Goal: Task Accomplishment & Management: Manage account settings

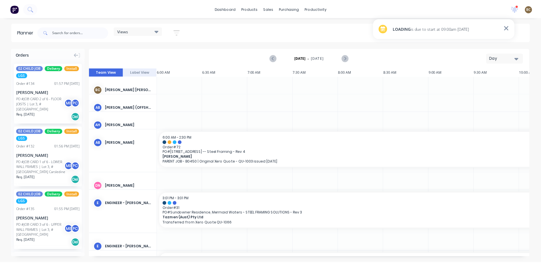
scroll to position [0, 403]
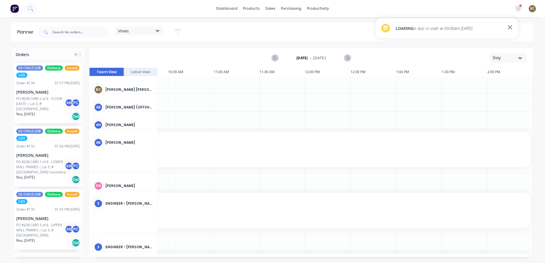
click at [435, 33] on div "LOADING is due to start at 09:00am 01/09/25" at bounding box center [447, 28] width 143 height 20
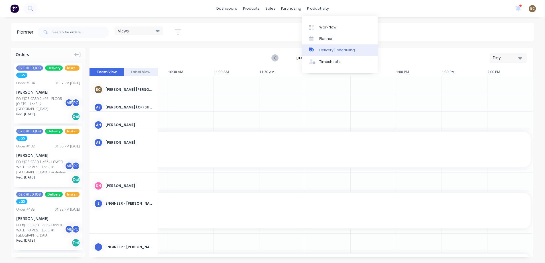
click at [323, 52] on div "Delivery Scheduling" at bounding box center [337, 50] width 36 height 5
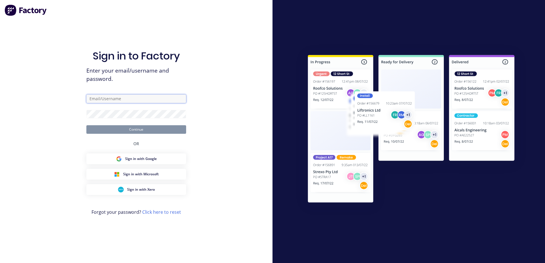
type input "[PERSON_NAME][EMAIL_ADDRESS][DOMAIN_NAME]"
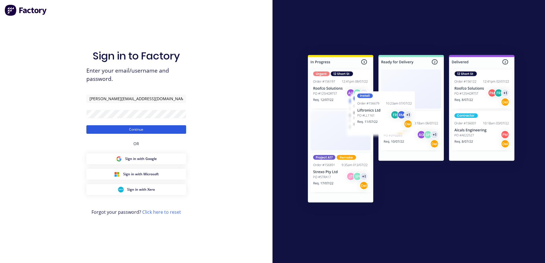
click at [158, 132] on button "Continue" at bounding box center [136, 129] width 100 height 9
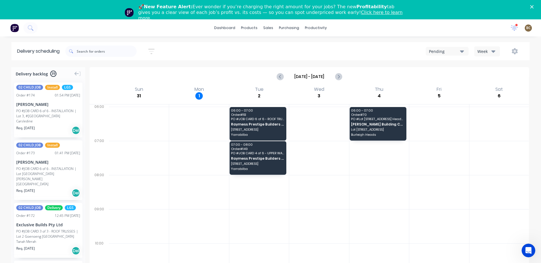
click at [457, 52] on div "Pending" at bounding box center [444, 51] width 31 height 6
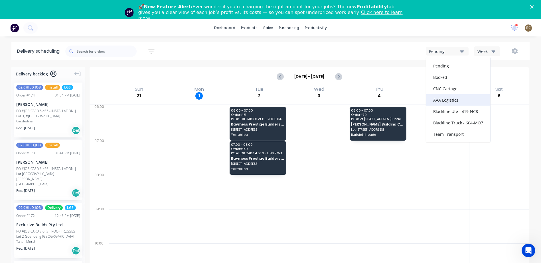
click at [467, 102] on div "AAA Logistics" at bounding box center [458, 99] width 64 height 11
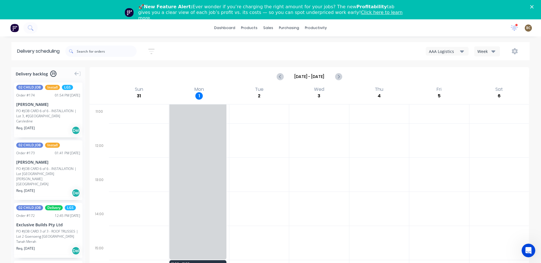
scroll to position [171, 0]
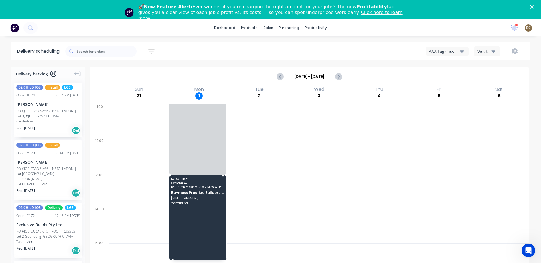
click at [208, 214] on div "13:00 - 15:30 Order # 147 PO # JOB CARD 2 of 6 - FLOOR JOISTS Raymess Prestige …" at bounding box center [197, 218] width 57 height 85
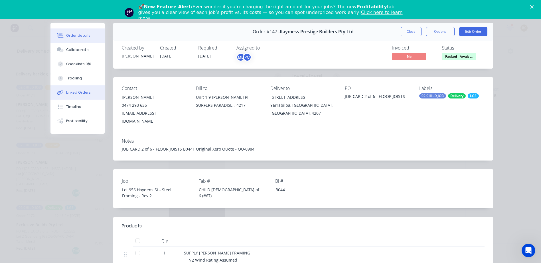
click at [68, 95] on div "Linked Orders" at bounding box center [78, 92] width 25 height 5
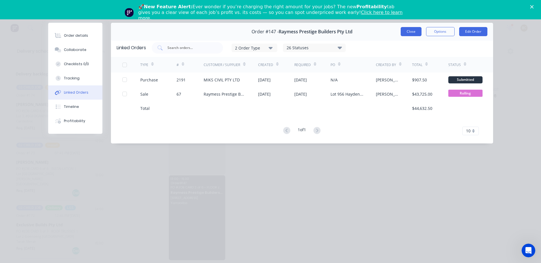
click at [405, 34] on button "Close" at bounding box center [411, 31] width 21 height 9
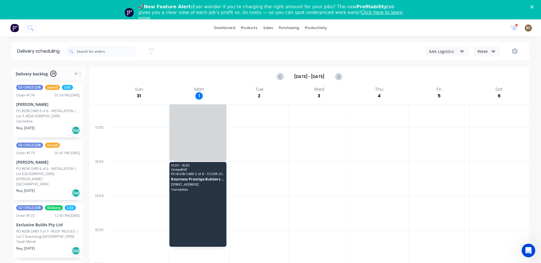
scroll to position [192, 0]
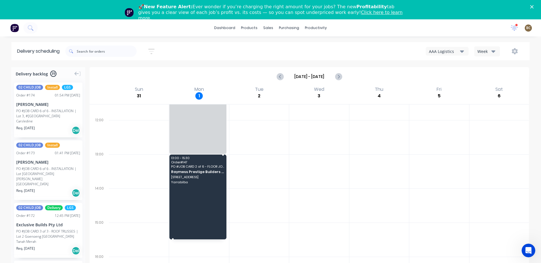
click at [203, 174] on div "13:00 - 15:30 Order # 147 PO # JOB CARD 2 of 6 - FLOOR JOISTS Raymess Prestige …" at bounding box center [197, 197] width 57 height 85
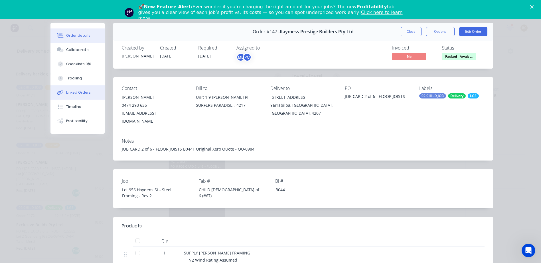
click at [88, 93] on button "Linked Orders" at bounding box center [77, 93] width 54 height 14
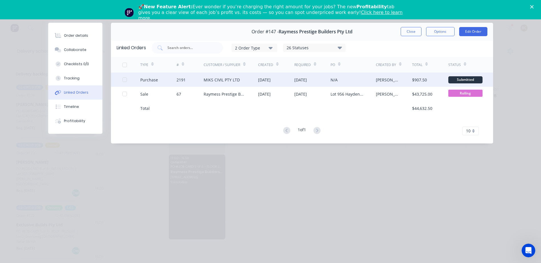
click at [357, 81] on div "N/A" at bounding box center [352, 80] width 45 height 14
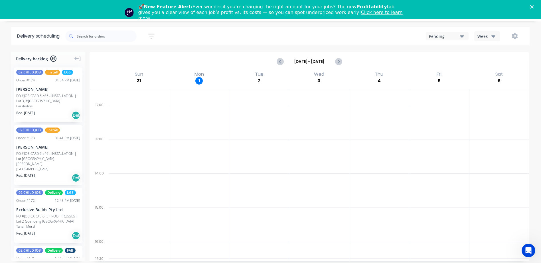
scroll to position [19, 0]
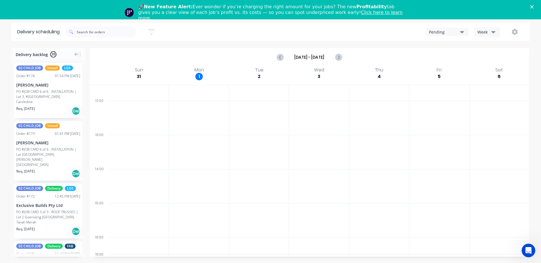
click at [493, 34] on icon "button" at bounding box center [493, 32] width 4 height 6
click at [498, 57] on div "Vehicle" at bounding box center [502, 58] width 56 height 11
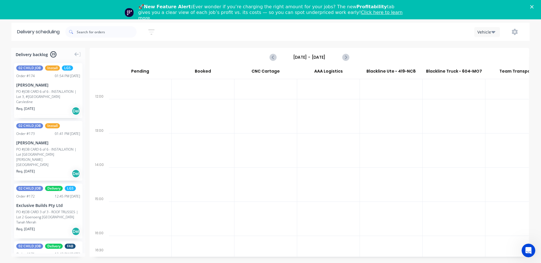
scroll to position [190, 0]
click at [347, 57] on icon "Next page" at bounding box center [345, 57] width 7 height 7
type input "Monday - 01/09/25"
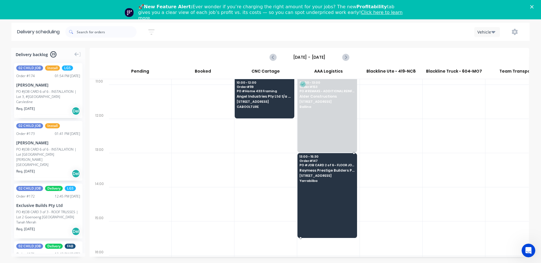
scroll to position [171, 0]
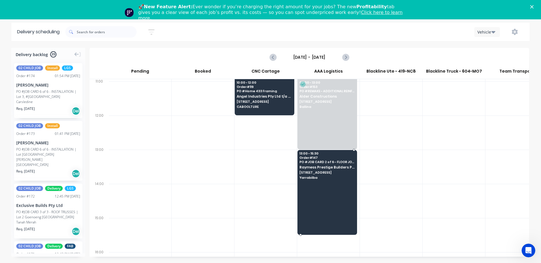
click at [320, 190] on div at bounding box center [327, 192] width 60 height 85
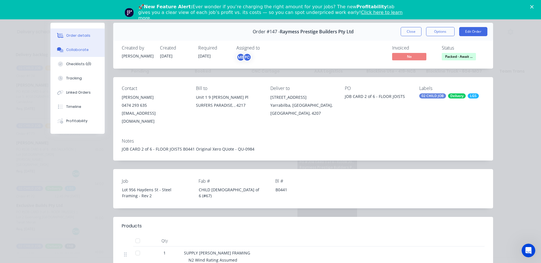
click at [89, 52] on button "Collaborate" at bounding box center [77, 50] width 54 height 14
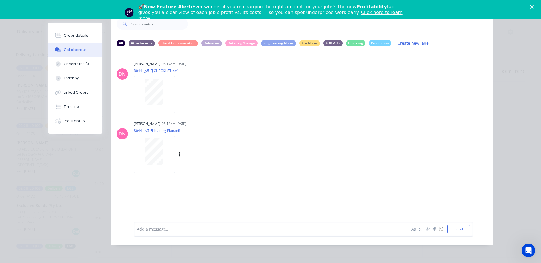
scroll to position [0, 0]
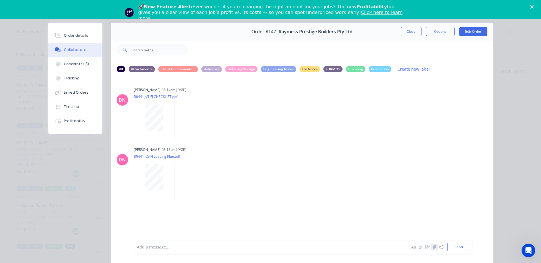
click at [432, 247] on icon "button" at bounding box center [433, 247] width 3 height 4
click at [465, 251] on button "Send" at bounding box center [458, 247] width 23 height 9
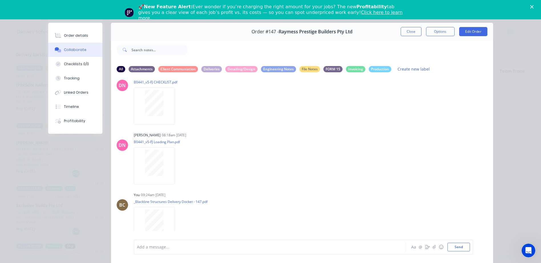
scroll to position [23, 0]
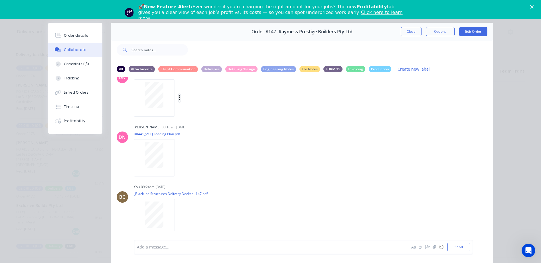
click at [179, 99] on icon "button" at bounding box center [180, 98] width 2 height 7
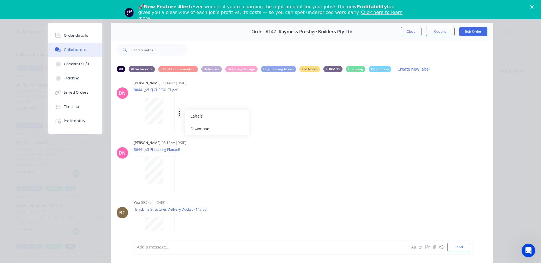
scroll to position [0, 0]
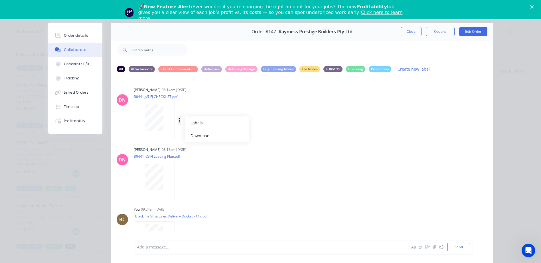
click at [179, 118] on icon "button" at bounding box center [179, 120] width 1 height 5
drag, startPoint x: 166, startPoint y: 120, endPoint x: 314, endPoint y: 117, distance: 147.7
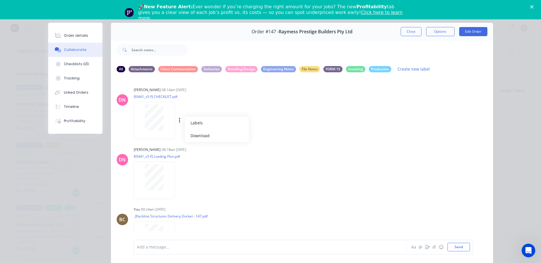
click at [314, 117] on div "DN Demi Nguyen 08:14am 01/09/25 B0441_v5-FJ CHECKLIST.pdf Labels Download" at bounding box center [302, 111] width 382 height 51
click at [174, 119] on div at bounding box center [155, 121] width 43 height 38
click at [178, 121] on button "button" at bounding box center [179, 121] width 2 height 8
click at [376, 135] on div "DN Demi Nguyen 08:14am 01/09/25 B0441_v5-FJ CHECKLIST.pdf Labels Download" at bounding box center [302, 111] width 382 height 51
click at [468, 33] on button "Edit Order" at bounding box center [473, 31] width 28 height 9
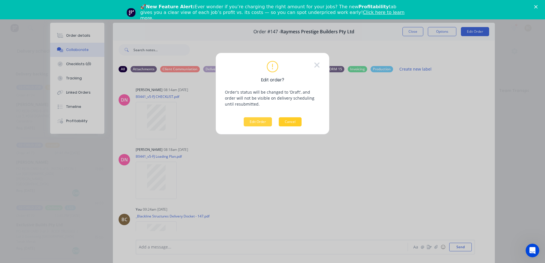
click at [293, 119] on button "Cancel" at bounding box center [290, 121] width 23 height 9
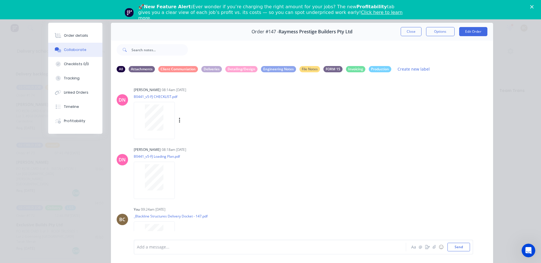
click at [167, 126] on div at bounding box center [154, 118] width 36 height 26
click at [179, 120] on icon "button" at bounding box center [180, 120] width 2 height 7
click at [222, 172] on div "Labels Download" at bounding box center [186, 180] width 105 height 43
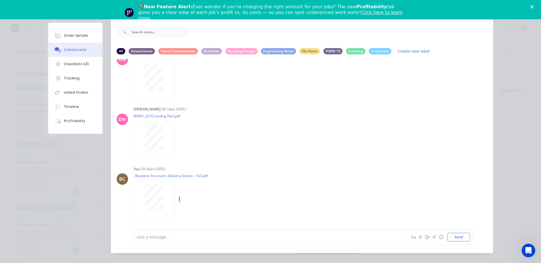
scroll to position [26, 0]
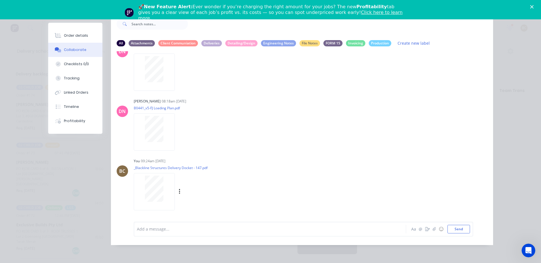
click at [179, 193] on div "Labels Download Delete" at bounding box center [209, 192] width 64 height 8
click at [179, 192] on icon "button" at bounding box center [179, 191] width 1 height 5
click at [212, 210] on button "Delete" at bounding box center [217, 205] width 64 height 13
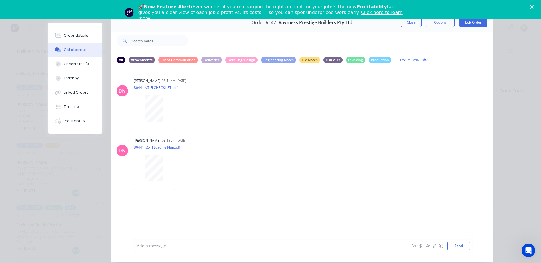
scroll to position [0, 0]
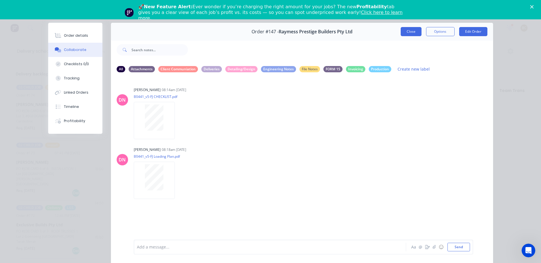
click at [407, 32] on button "Close" at bounding box center [411, 31] width 21 height 9
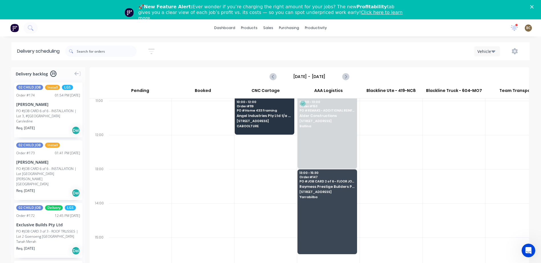
click at [530, 31] on div "BC Blackline Structures Bastian Cuadra Standard User (No Invoicing) Profile Sig…" at bounding box center [528, 28] width 7 height 7
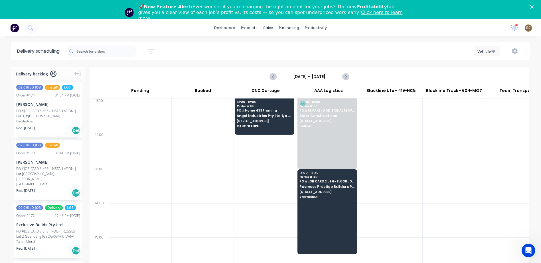
click at [529, 30] on span "BC" at bounding box center [528, 27] width 5 height 5
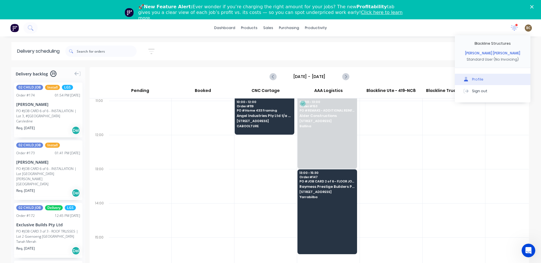
click at [479, 78] on div "Profile" at bounding box center [477, 79] width 11 height 5
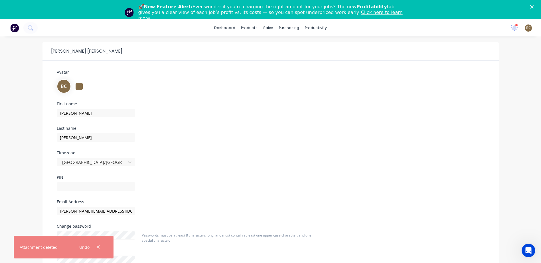
click at [527, 27] on span "BC" at bounding box center [528, 27] width 5 height 5
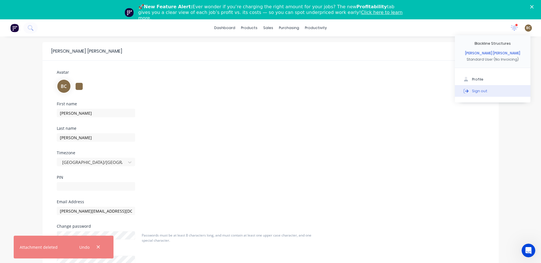
click at [490, 91] on button "Sign out" at bounding box center [493, 90] width 76 height 11
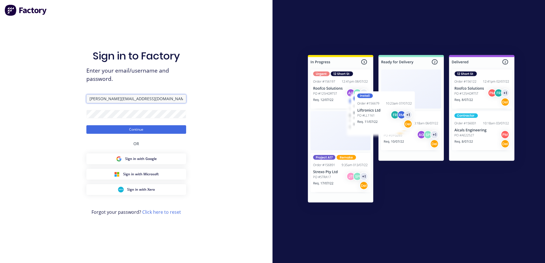
click at [145, 98] on input "[PERSON_NAME][EMAIL_ADDRESS][DOMAIN_NAME]" at bounding box center [136, 99] width 100 height 9
drag, startPoint x: 99, startPoint y: 96, endPoint x: 46, endPoint y: 93, distance: 53.1
click at [46, 93] on div "Sign in to Factory Enter your email/username and password. b.cuadra@blacklinest…" at bounding box center [136, 131] width 273 height 263
type input "d.nguyen@blacklinesteel.com.au"
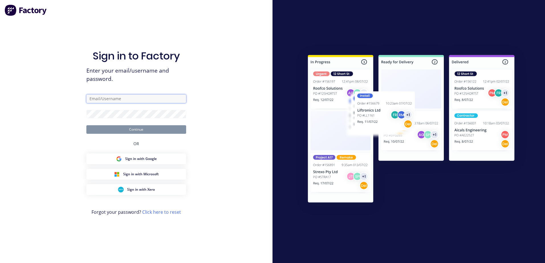
type input "[PERSON_NAME][EMAIL_ADDRESS][DOMAIN_NAME]"
click at [124, 126] on button "Continue" at bounding box center [136, 129] width 100 height 9
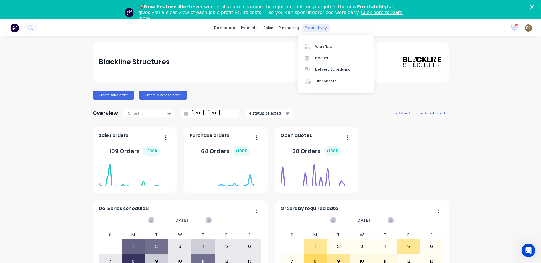
click at [314, 26] on div "productivity" at bounding box center [316, 28] width 28 height 9
click at [313, 58] on link "Planner" at bounding box center [336, 57] width 76 height 11
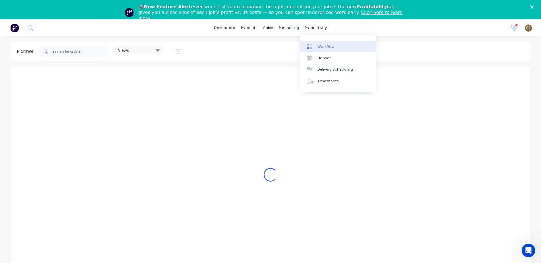
drag, startPoint x: 317, startPoint y: 30, endPoint x: 315, endPoint y: 41, distance: 11.2
click at [317, 30] on div "productivity" at bounding box center [316, 28] width 28 height 9
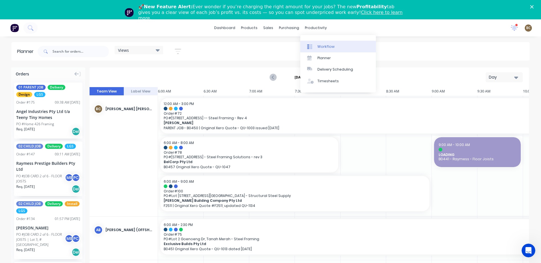
click at [316, 49] on link "Workflow" at bounding box center [338, 46] width 76 height 11
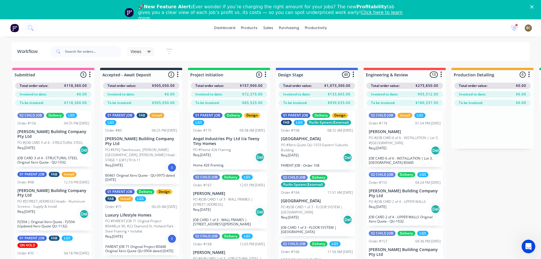
click at [266, 60] on header "Workflow Views Save new view None (Default) edit [PERSON_NAME]'s View edit [PER…" at bounding box center [270, 51] width 518 height 19
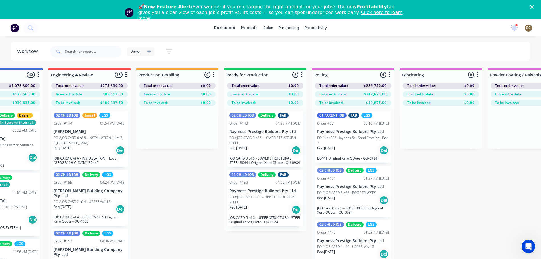
scroll to position [0, 318]
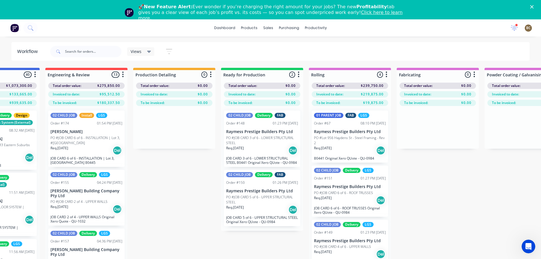
click at [212, 74] on button "button" at bounding box center [210, 74] width 7 height 7
click at [212, 77] on icon "button" at bounding box center [211, 74] width 2 height 7
click at [298, 74] on icon "button" at bounding box center [298, 75] width 1 height 6
click at [212, 74] on button "button" at bounding box center [210, 74] width 7 height 7
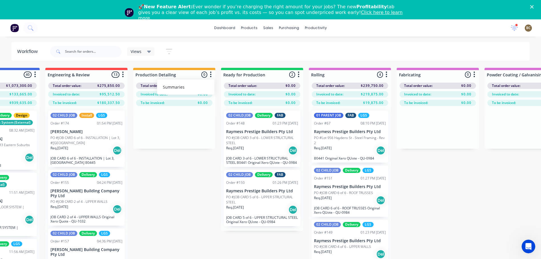
click at [212, 75] on button "button" at bounding box center [210, 74] width 7 height 7
click at [171, 195] on div "Submitted 5 Summaries Total order value Invoiced to date To be invoiced Total o…" at bounding box center [401, 182] width 1447 height 229
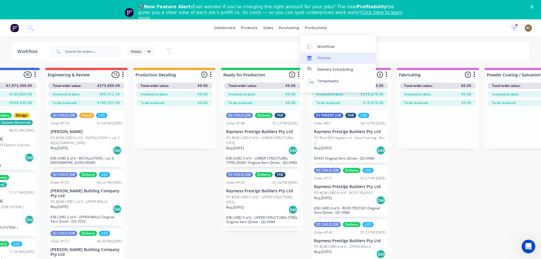
click at [320, 59] on div "Planner" at bounding box center [323, 58] width 13 height 5
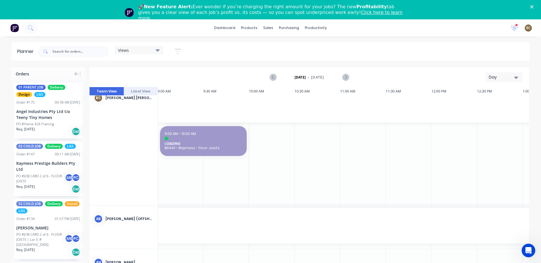
scroll to position [0, 274]
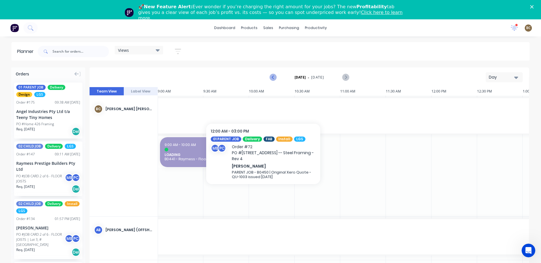
click at [274, 78] on icon "Previous page" at bounding box center [273, 77] width 7 height 7
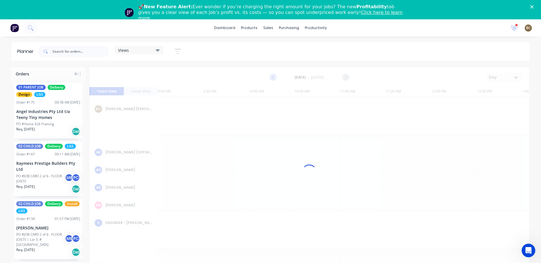
click at [274, 78] on div at bounding box center [309, 172] width 439 height 209
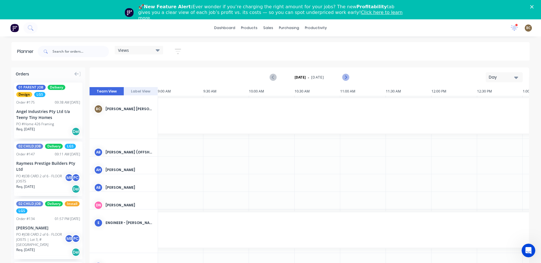
click at [345, 78] on icon "Next page" at bounding box center [345, 77] width 7 height 7
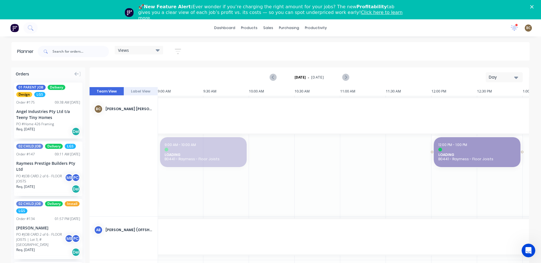
drag, startPoint x: 174, startPoint y: 155, endPoint x: 434, endPoint y: 180, distance: 260.6
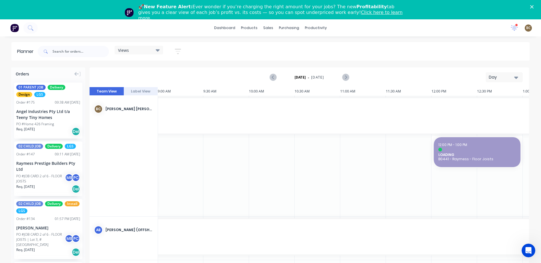
click at [493, 78] on div "Day" at bounding box center [502, 77] width 26 height 6
click at [494, 105] on div "Week" at bounding box center [494, 103] width 56 height 11
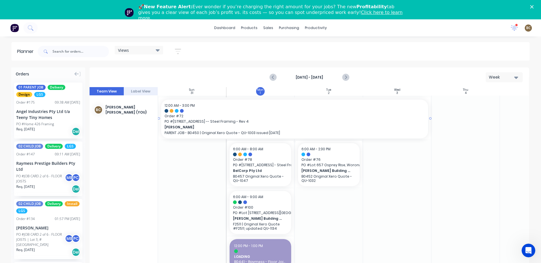
scroll to position [0, 0]
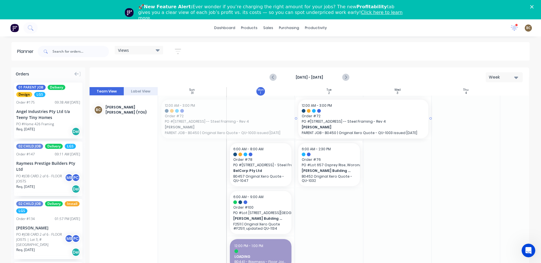
drag, startPoint x: 158, startPoint y: 118, endPoint x: 306, endPoint y: 129, distance: 148.1
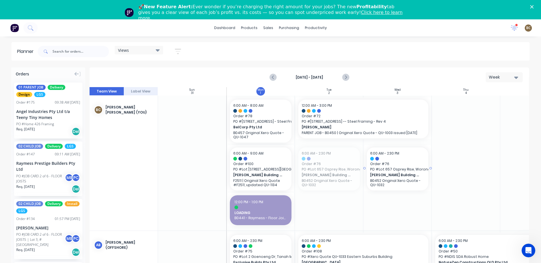
drag, startPoint x: 329, startPoint y: 178, endPoint x: 413, endPoint y: 175, distance: 84.7
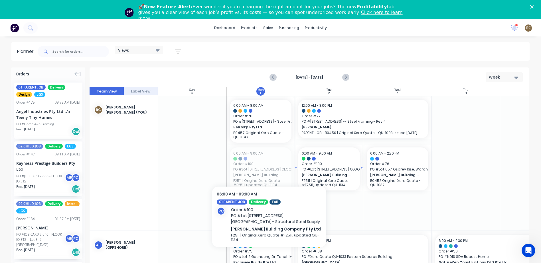
drag, startPoint x: 262, startPoint y: 164, endPoint x: 321, endPoint y: 162, distance: 59.0
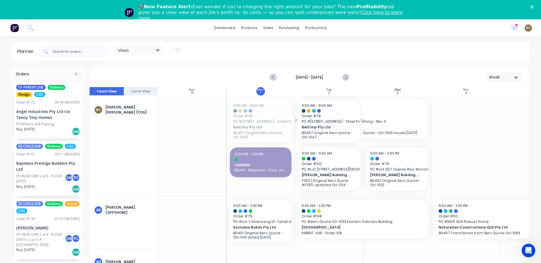
drag, startPoint x: 271, startPoint y: 123, endPoint x: 326, endPoint y: 149, distance: 61.3
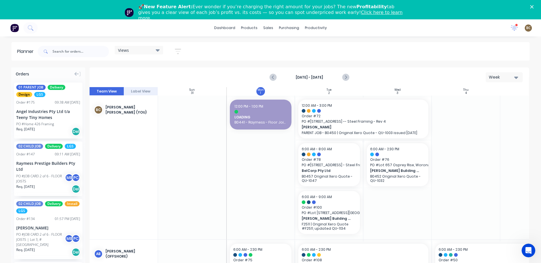
click at [267, 160] on div at bounding box center [260, 168] width 68 height 144
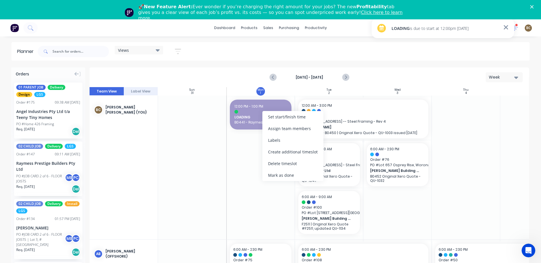
click at [273, 207] on div at bounding box center [260, 168] width 68 height 144
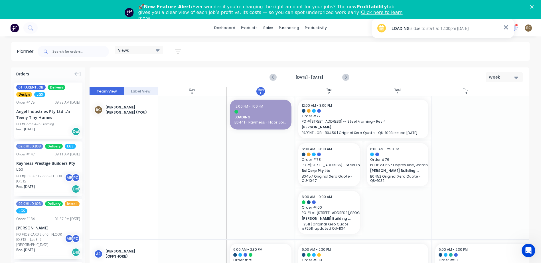
click at [273, 199] on div at bounding box center [260, 168] width 68 height 144
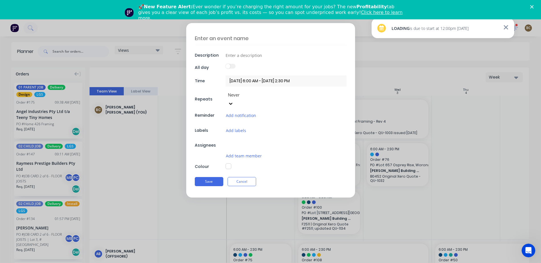
click at [273, 199] on div "Description All day Time [DATE] 6:00 AM - [DATE] 2:30 PM Repeats Never Reminder…" at bounding box center [270, 131] width 541 height 263
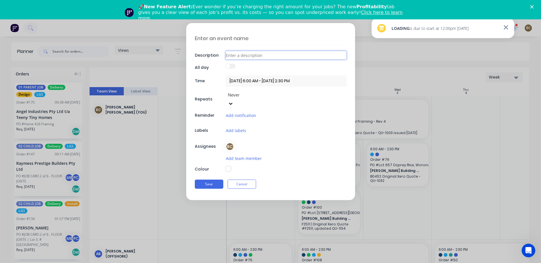
click at [235, 54] on input at bounding box center [285, 55] width 121 height 9
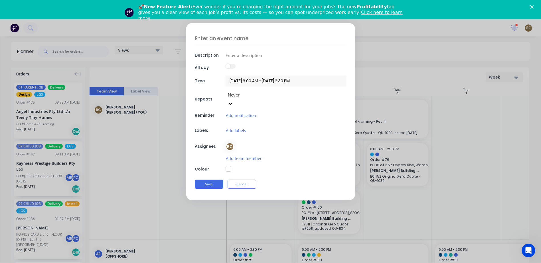
click at [228, 37] on textarea at bounding box center [271, 38] width 152 height 13
click at [247, 180] on div "Save Cancel" at bounding box center [271, 184] width 152 height 15
click at [240, 180] on button "Cancel" at bounding box center [241, 184] width 29 height 9
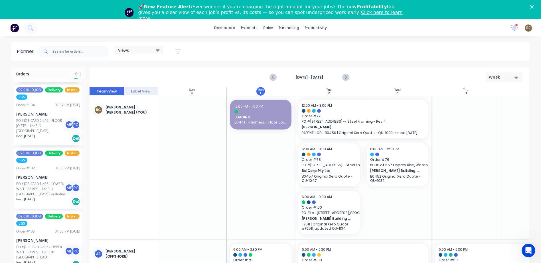
scroll to position [29, 0]
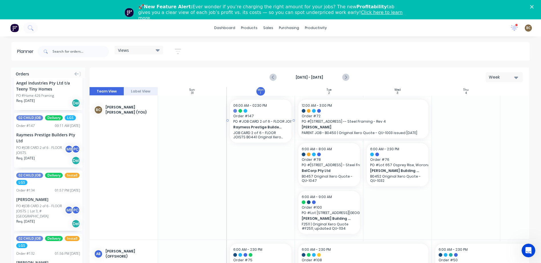
drag, startPoint x: 44, startPoint y: 150, endPoint x: 257, endPoint y: 157, distance: 213.4
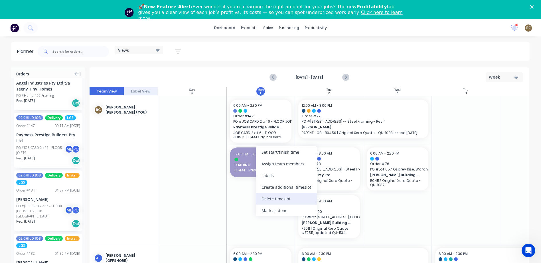
click at [279, 198] on div "Delete timeslot" at bounding box center [286, 199] width 61 height 12
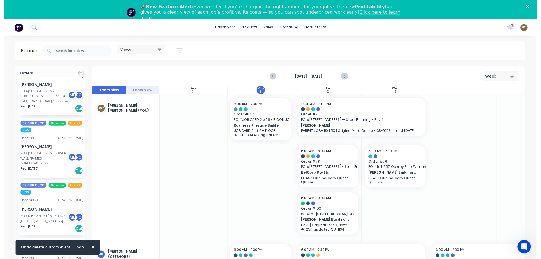
scroll to position [456, 0]
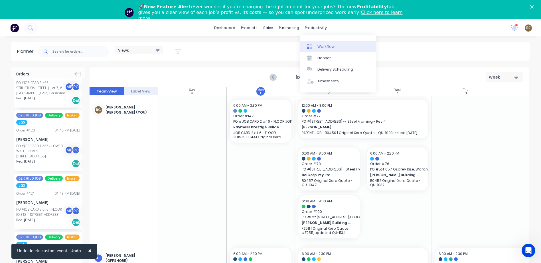
click at [321, 49] on link "Workflow" at bounding box center [338, 46] width 76 height 11
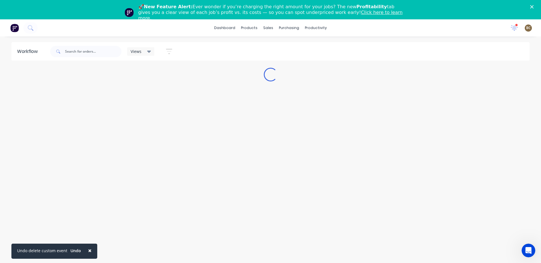
click at [157, 51] on div "Views Save new view None (Default) edit [PERSON_NAME]'s View edit [PERSON_NAME]…" at bounding box center [152, 51] width 51 height 11
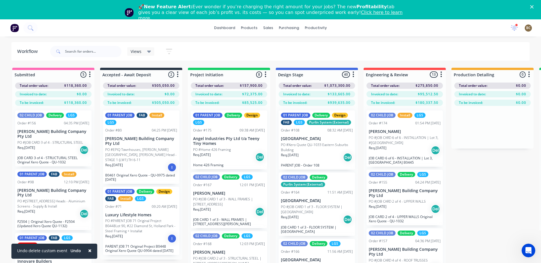
click at [151, 52] on div "Views" at bounding box center [140, 51] width 27 height 9
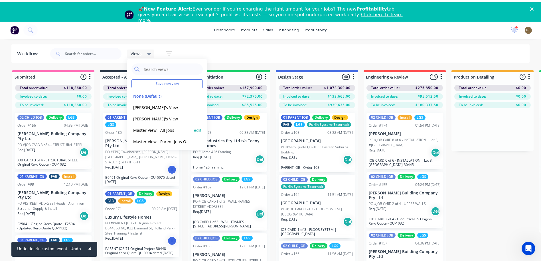
scroll to position [1, 0]
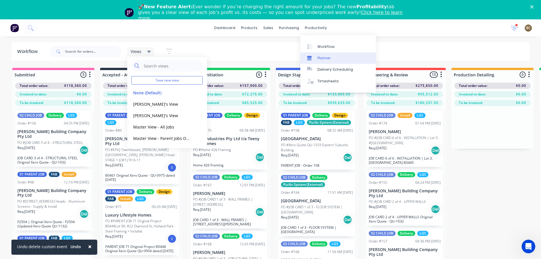
click at [334, 60] on link "Planner" at bounding box center [338, 57] width 76 height 11
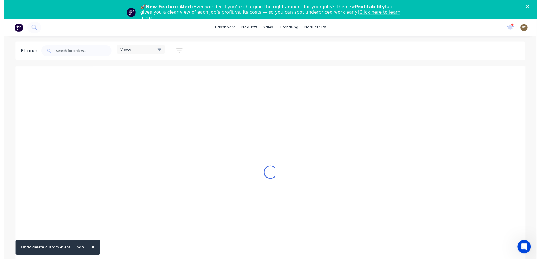
scroll to position [0, 274]
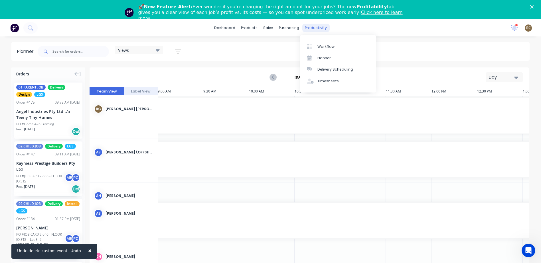
click at [314, 28] on div "productivity" at bounding box center [316, 28] width 28 height 9
click at [338, 48] on link "Workflow" at bounding box center [338, 46] width 76 height 11
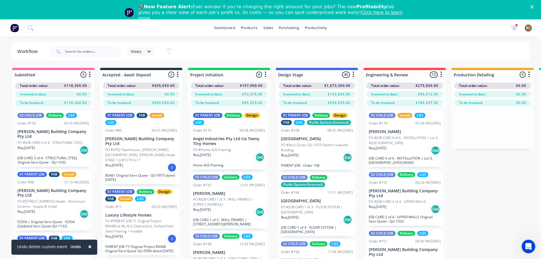
click at [150, 52] on icon at bounding box center [149, 52] width 4 height 2
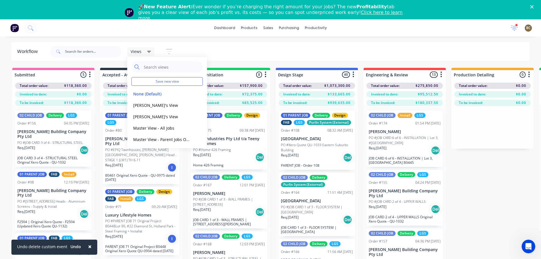
click at [290, 59] on div "Views Save new view None (Default) edit [PERSON_NAME]'s View edit [PERSON_NAME]…" at bounding box center [289, 51] width 481 height 17
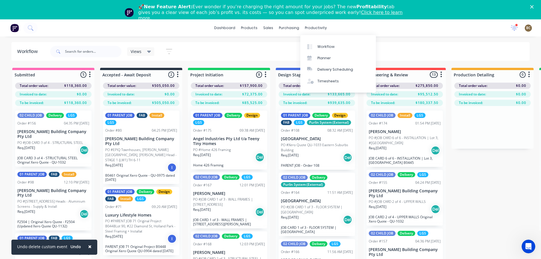
click at [403, 52] on div "Views Save new view None (Default) edit [PERSON_NAME]'s View edit [PERSON_NAME]…" at bounding box center [289, 51] width 481 height 17
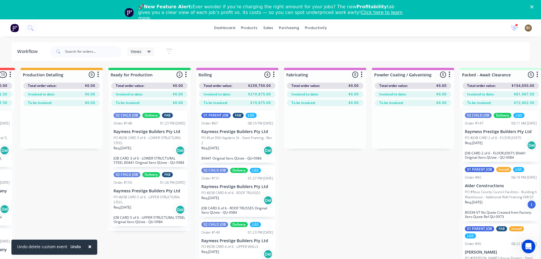
scroll to position [0, 545]
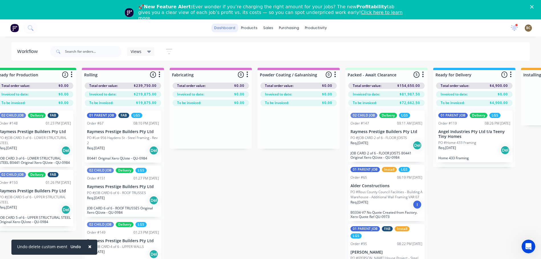
click at [236, 25] on link "dashboard" at bounding box center [224, 28] width 27 height 9
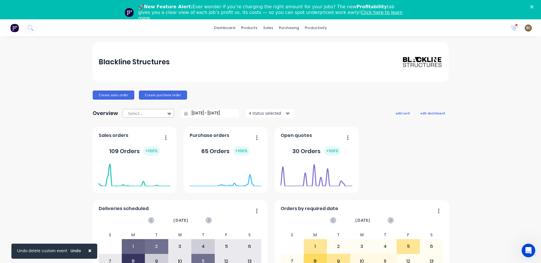
click at [167, 116] on icon at bounding box center [169, 114] width 4 height 6
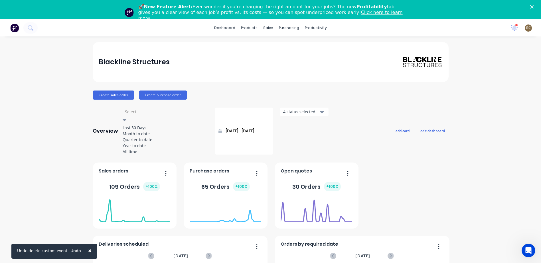
click at [127, 117] on icon at bounding box center [125, 120] width 4 height 6
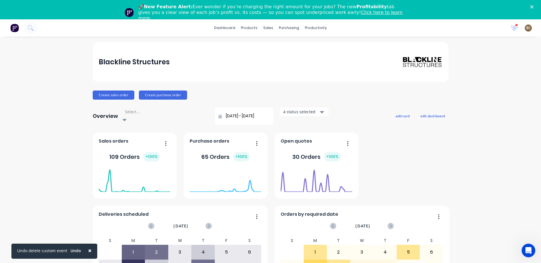
click at [284, 118] on div "Overview Select... [DATE] - [DATE] 4 status selected" at bounding box center [211, 116] width 236 height 17
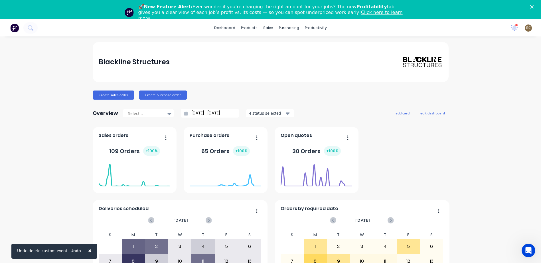
click at [287, 115] on button "4 status selected" at bounding box center [270, 113] width 48 height 9
click at [339, 103] on div "Blackline Structures Create sales order Create purchase order Overview Select..…" at bounding box center [271, 191] width 356 height 298
click at [229, 29] on link "dashboard" at bounding box center [224, 28] width 27 height 9
click at [250, 28] on div "products" at bounding box center [249, 28] width 22 height 9
click at [337, 82] on link "Timesheets" at bounding box center [336, 81] width 76 height 11
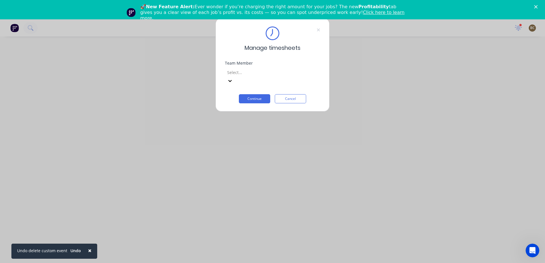
click at [282, 75] on div at bounding box center [268, 72] width 82 height 7
click at [284, 94] on button "Cancel" at bounding box center [290, 98] width 31 height 9
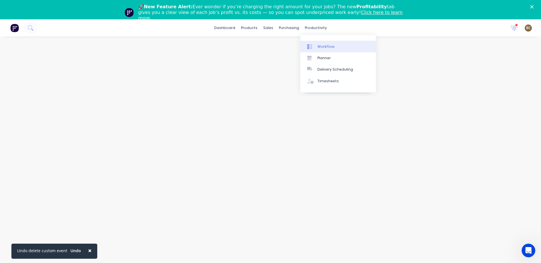
click at [334, 48] on link "Workflow" at bounding box center [338, 46] width 76 height 11
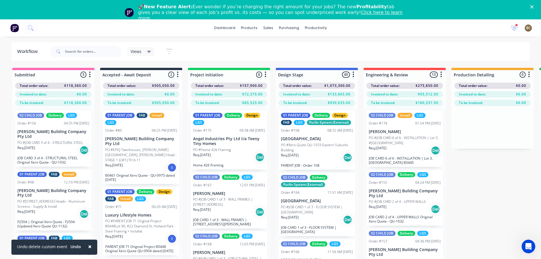
click at [149, 53] on icon at bounding box center [149, 51] width 4 height 6
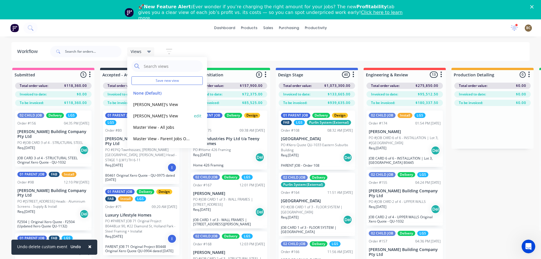
scroll to position [1, 0]
click at [169, 52] on icon "button" at bounding box center [169, 51] width 5 height 1
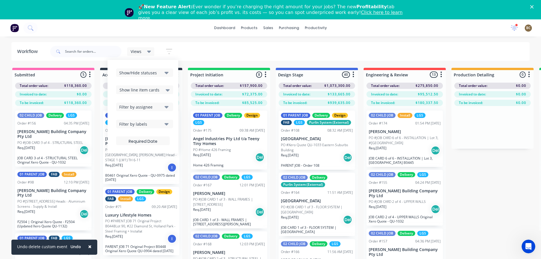
click at [147, 52] on icon at bounding box center [149, 51] width 4 height 6
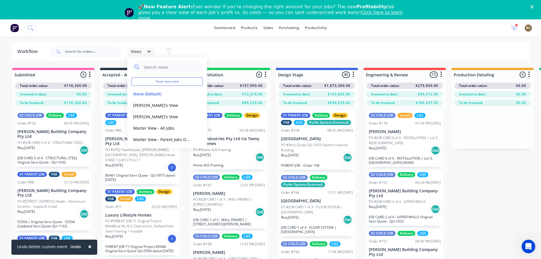
click at [180, 49] on div "Views Save new view None (Default) edit [PERSON_NAME]'s View edit [PERSON_NAME]…" at bounding box center [289, 51] width 481 height 17
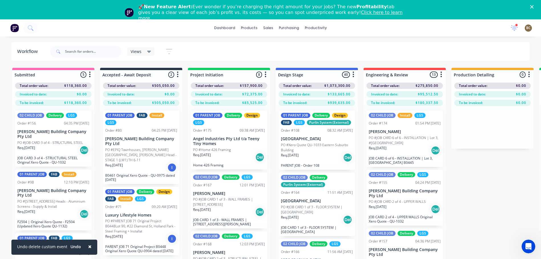
click at [172, 51] on icon "button" at bounding box center [169, 51] width 6 height 7
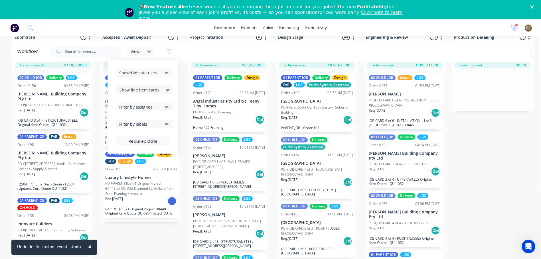
scroll to position [0, 0]
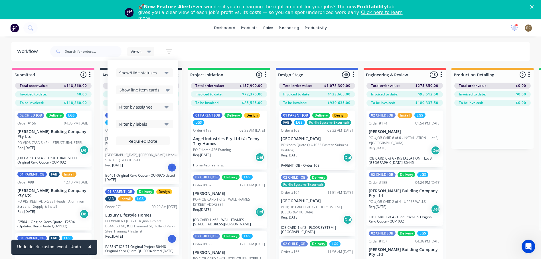
click at [150, 125] on div "Filter by labels" at bounding box center [140, 124] width 43 height 6
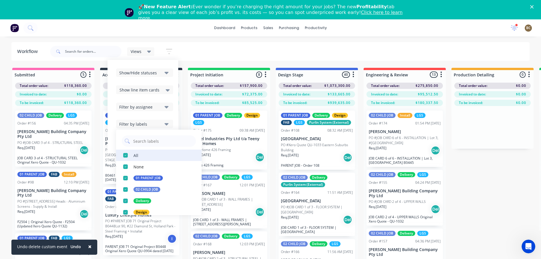
click at [128, 156] on div "button" at bounding box center [125, 155] width 11 height 11
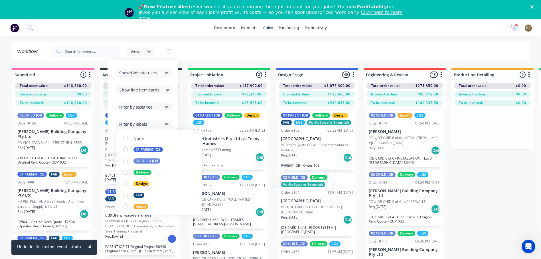
click at [381, 56] on div "Views Save new view None (Default) edit [PERSON_NAME]'s View edit [PERSON_NAME]…" at bounding box center [289, 51] width 481 height 17
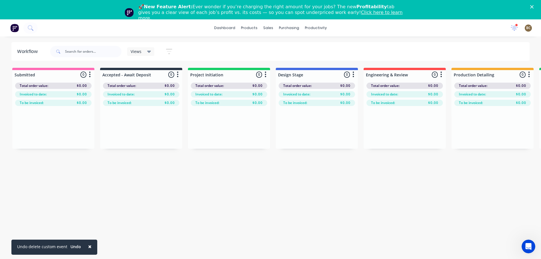
click at [143, 51] on div "Views" at bounding box center [141, 51] width 21 height 5
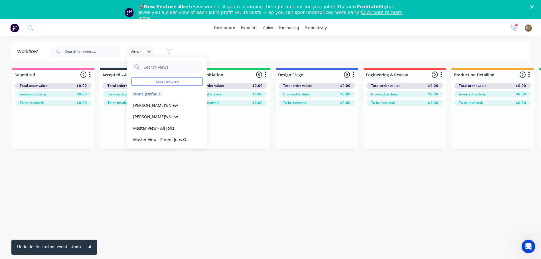
click at [168, 56] on button "button" at bounding box center [169, 51] width 18 height 11
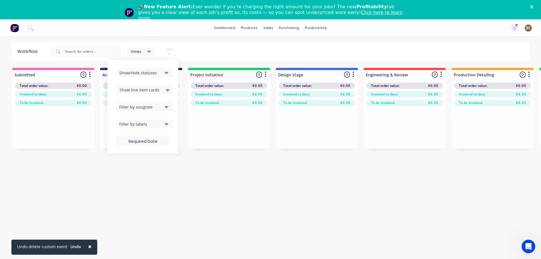
click at [158, 108] on div "Filter by assignee" at bounding box center [140, 107] width 43 height 6
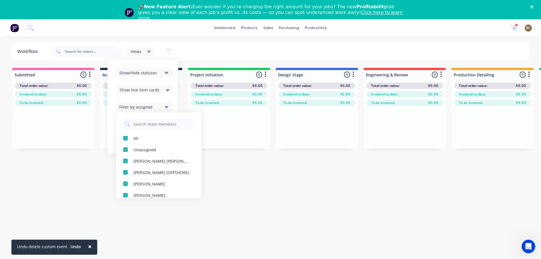
click at [171, 89] on div "Show line item cards" at bounding box center [144, 90] width 57 height 9
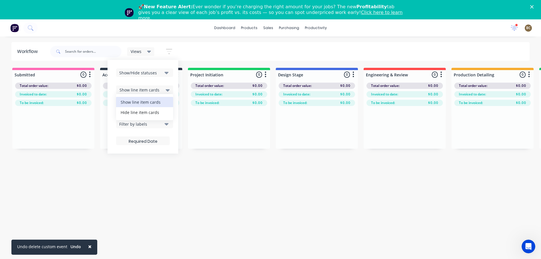
click at [171, 89] on div "Show line item cards" at bounding box center [144, 90] width 57 height 9
drag, startPoint x: 171, startPoint y: 89, endPoint x: 161, endPoint y: 68, distance: 23.0
click at [161, 68] on div "Show/Hide statuses Show line item cards Show line item cards Hide line item car…" at bounding box center [142, 107] width 71 height 94
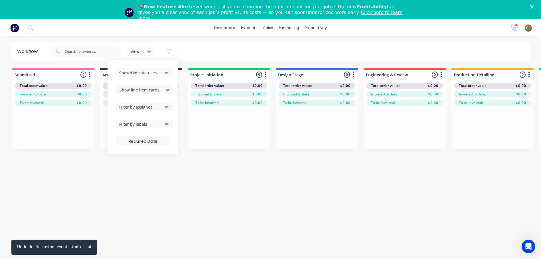
click at [155, 73] on div "Show/Hide statuses" at bounding box center [140, 73] width 43 height 6
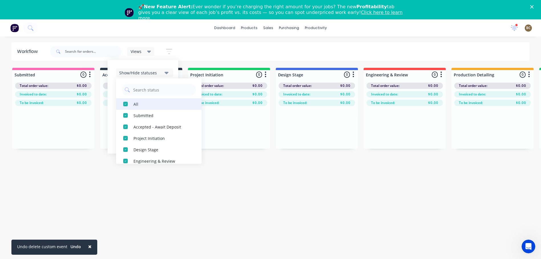
click at [137, 106] on div "All" at bounding box center [161, 104] width 57 height 6
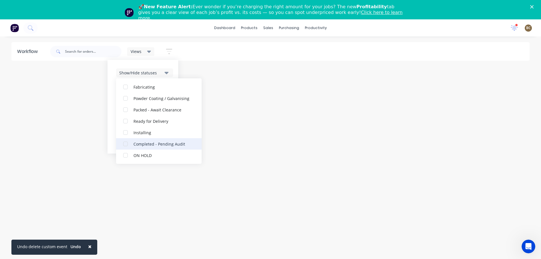
scroll to position [12, 0]
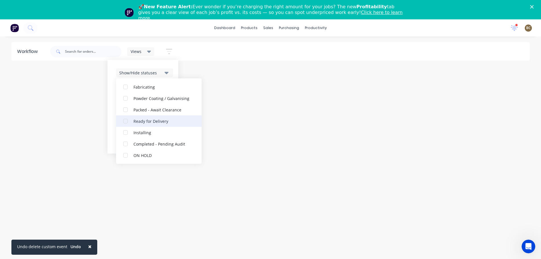
click at [124, 121] on div "button" at bounding box center [125, 120] width 11 height 11
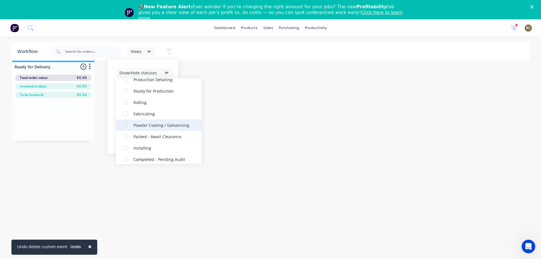
scroll to position [91, 0]
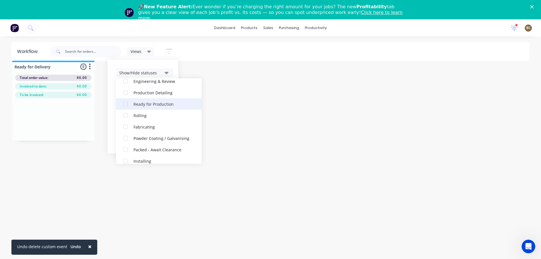
click at [122, 104] on div "button" at bounding box center [125, 103] width 11 height 11
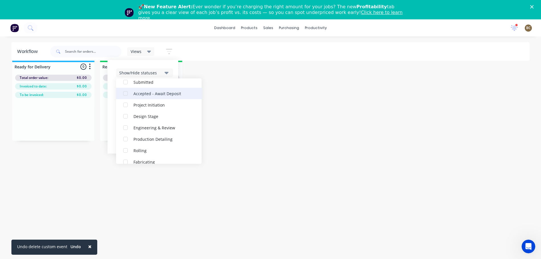
scroll to position [68, 0]
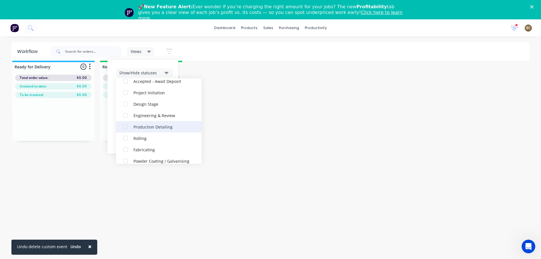
click at [123, 127] on div "button" at bounding box center [125, 126] width 11 height 11
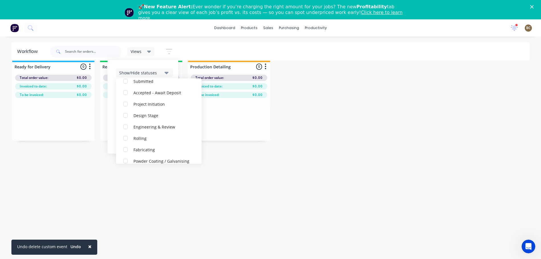
scroll to position [0, 0]
click at [226, 193] on div "Workflow Views Save new view None (Default) edit [PERSON_NAME]'s View edit [PER…" at bounding box center [270, 146] width 541 height 225
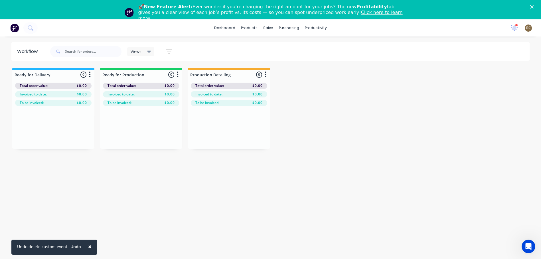
click at [151, 52] on icon at bounding box center [149, 51] width 4 height 6
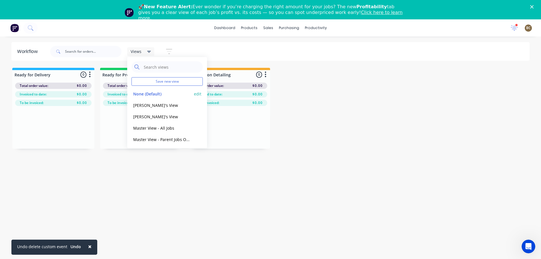
click at [166, 94] on button "None (Default)" at bounding box center [161, 94] width 61 height 7
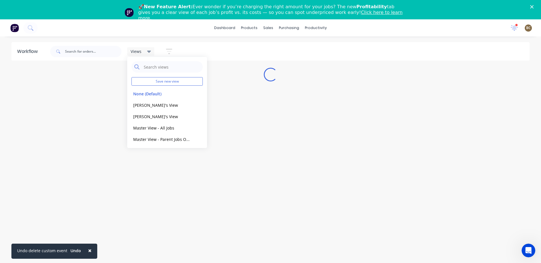
click at [200, 49] on div "Views Save new view None (Default) edit [PERSON_NAME]'s View edit [PERSON_NAME]…" at bounding box center [289, 51] width 481 height 17
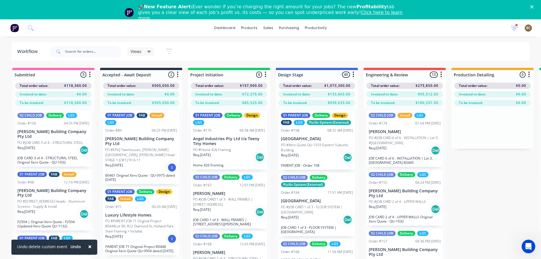
click at [175, 55] on button "button" at bounding box center [169, 51] width 18 height 11
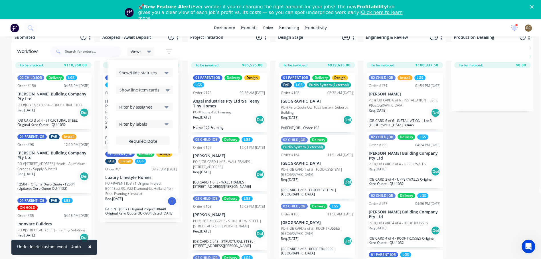
scroll to position [42, 0]
